Goal: Check status: Check status

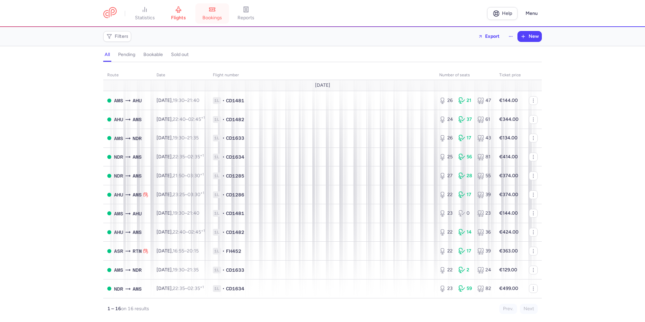
click at [210, 19] on span "bookings" at bounding box center [212, 18] width 20 height 6
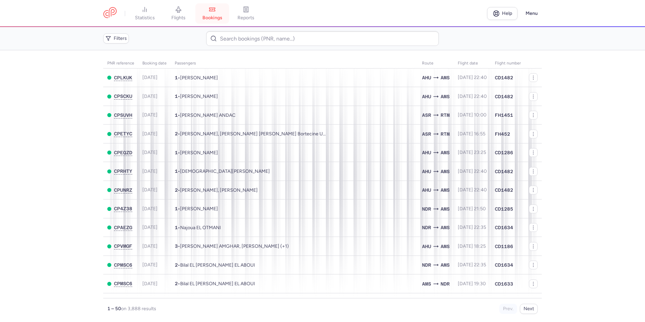
click at [204, 15] on link "bookings" at bounding box center [212, 13] width 34 height 15
click at [192, 15] on link "flights" at bounding box center [179, 13] width 34 height 15
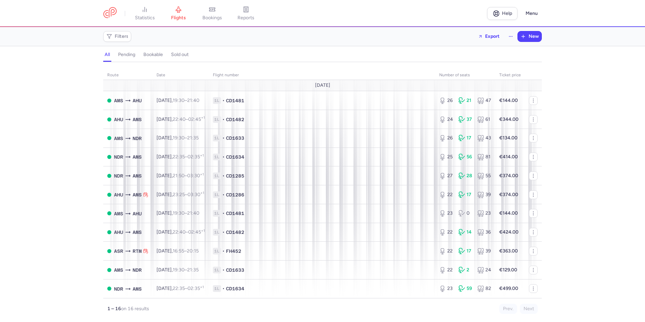
click at [205, 15] on span "bookings" at bounding box center [212, 18] width 20 height 6
